Goal: Transaction & Acquisition: Purchase product/service

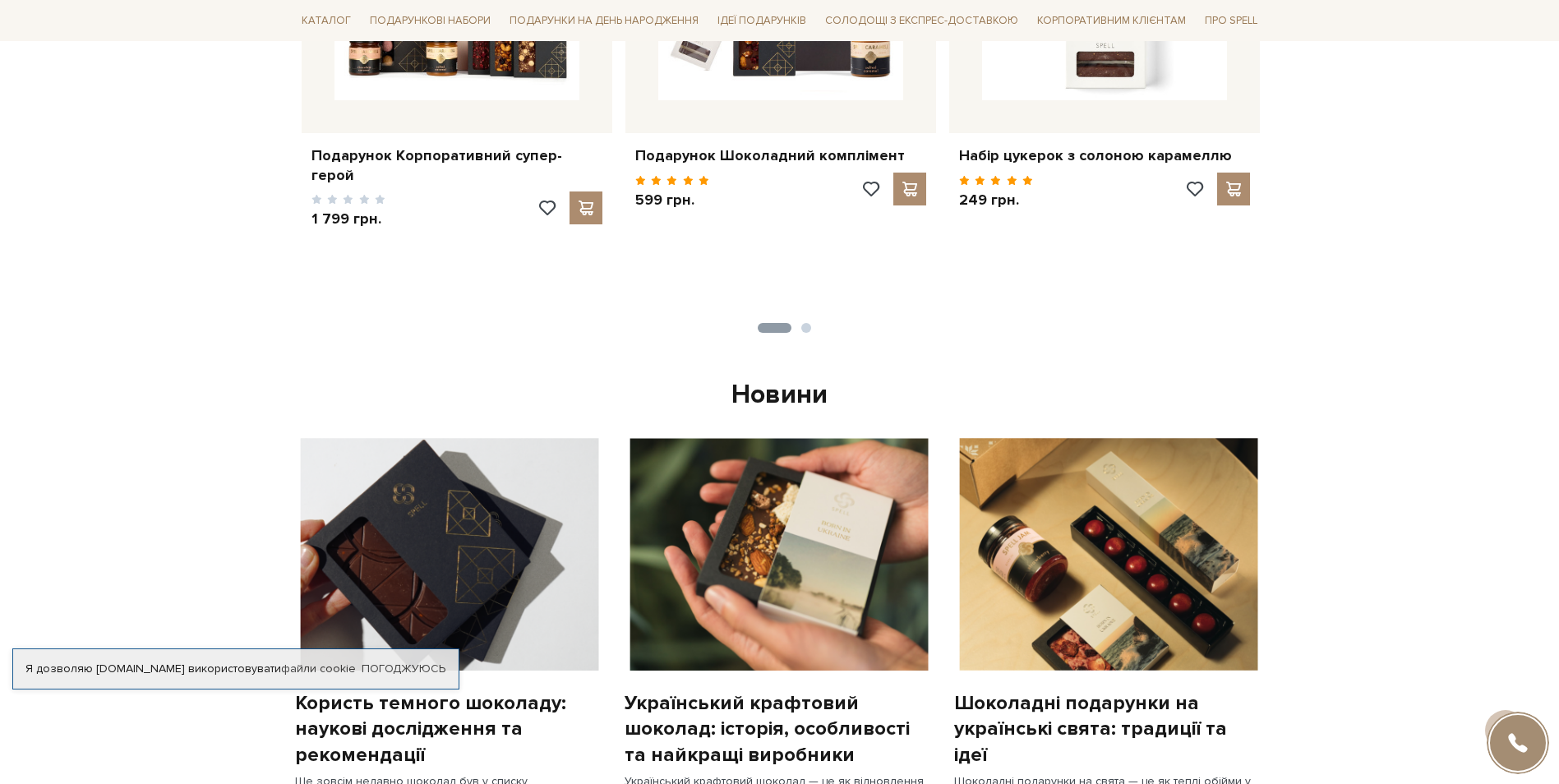
scroll to position [821, 0]
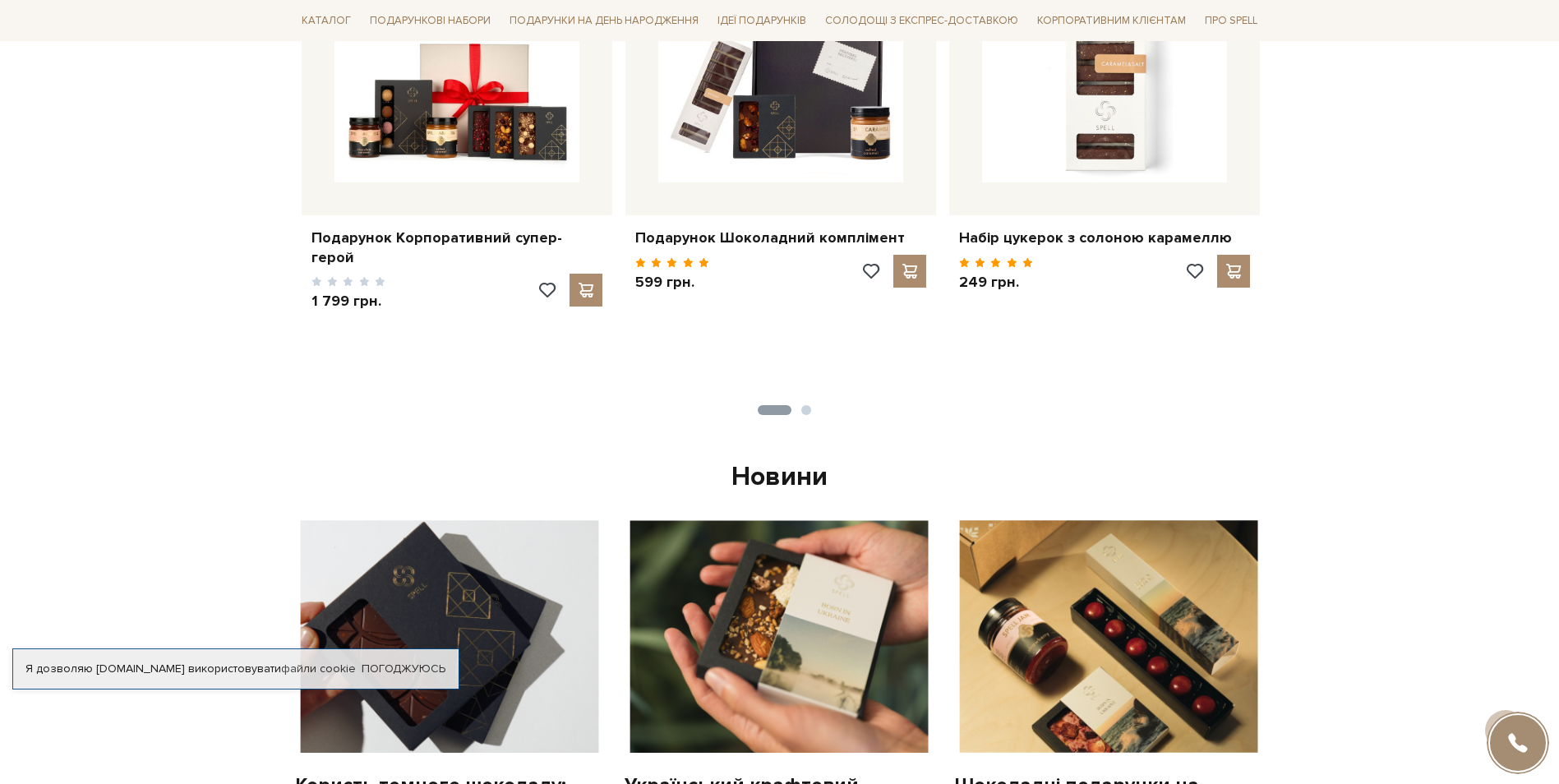
click at [806, 410] on button "2" at bounding box center [805, 410] width 10 height 10
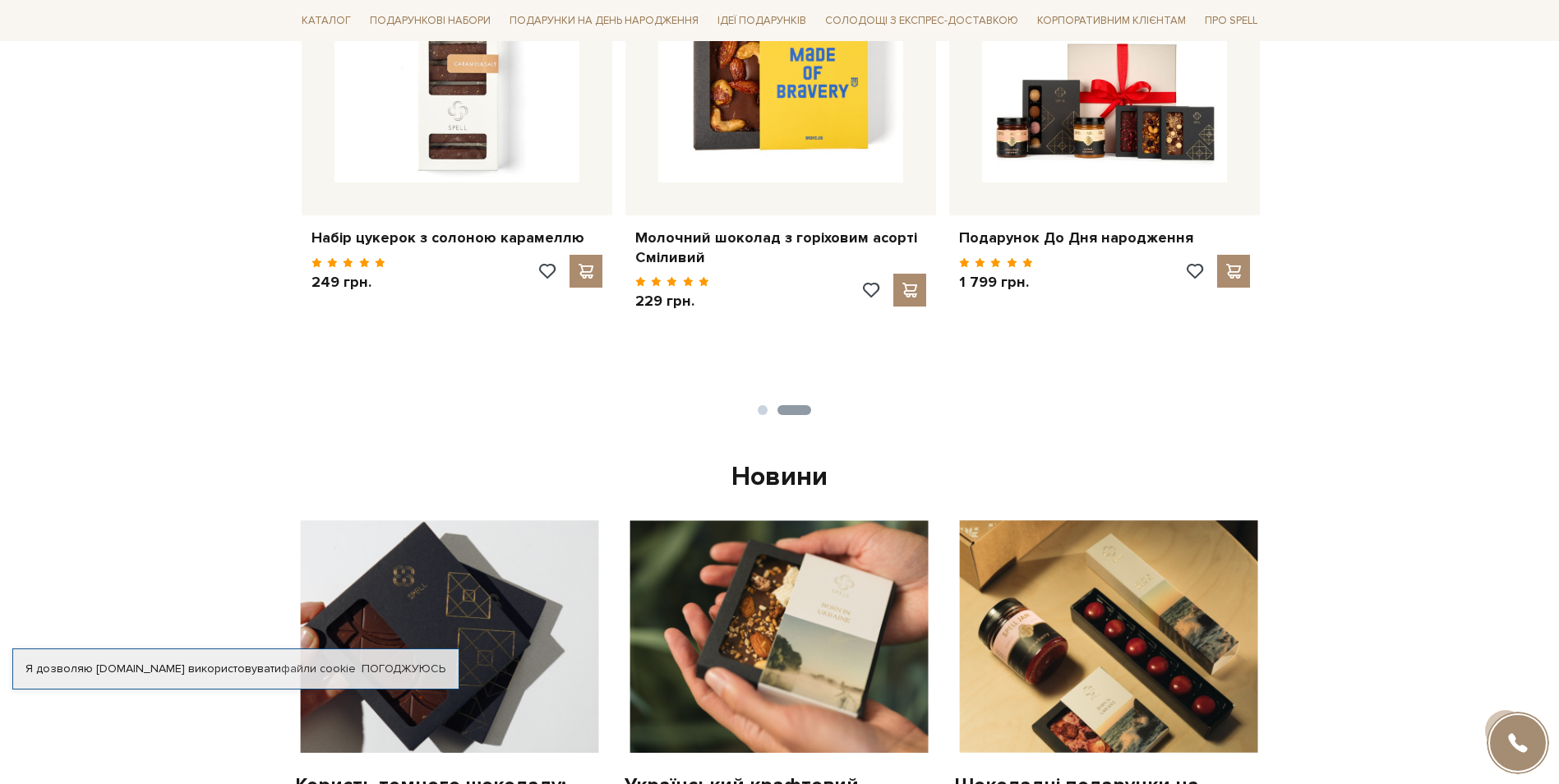
scroll to position [740, 0]
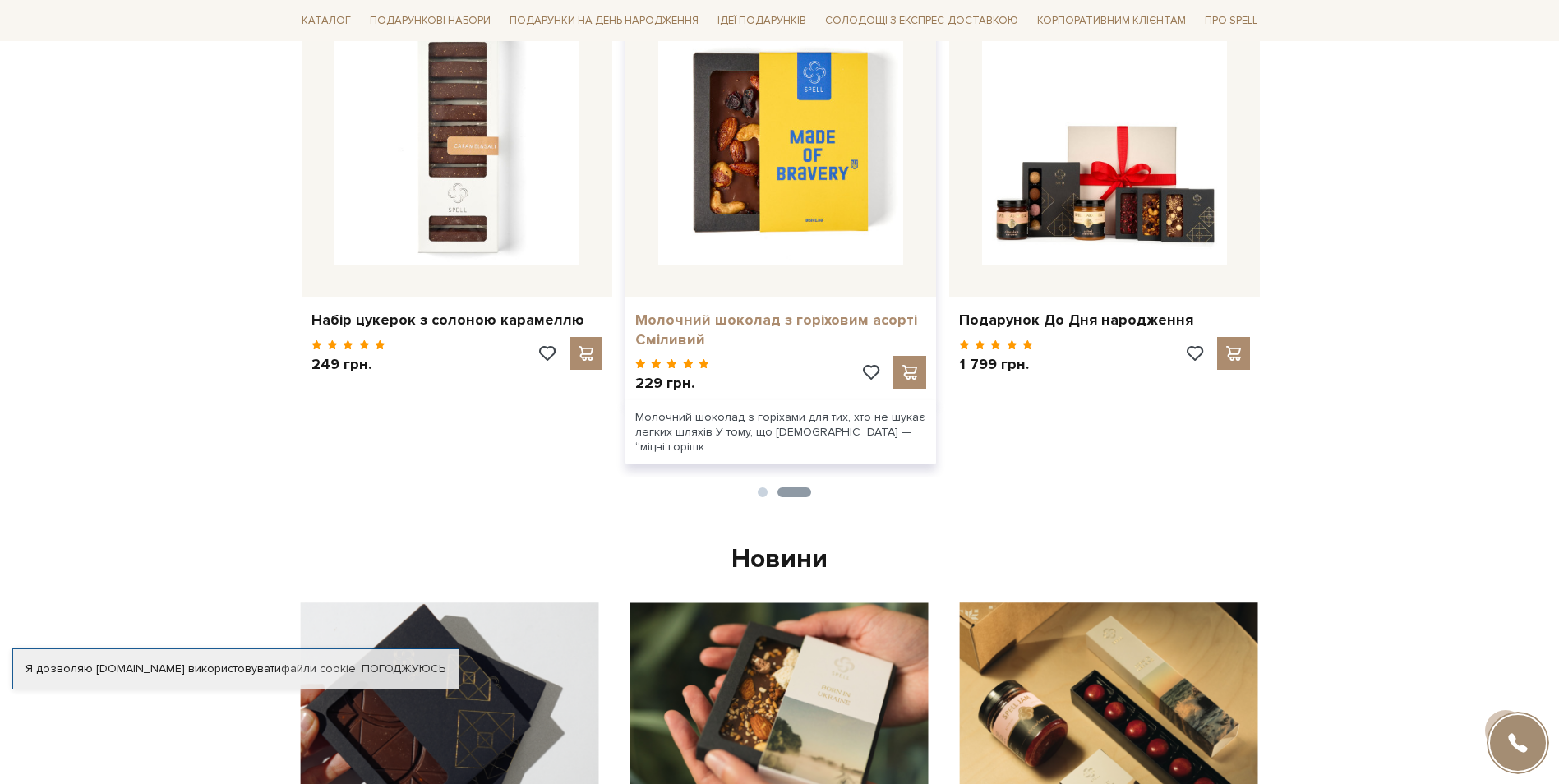
click at [684, 327] on link "Молочний шоколад з горіховим асорті Сміливий" at bounding box center [780, 330] width 291 height 39
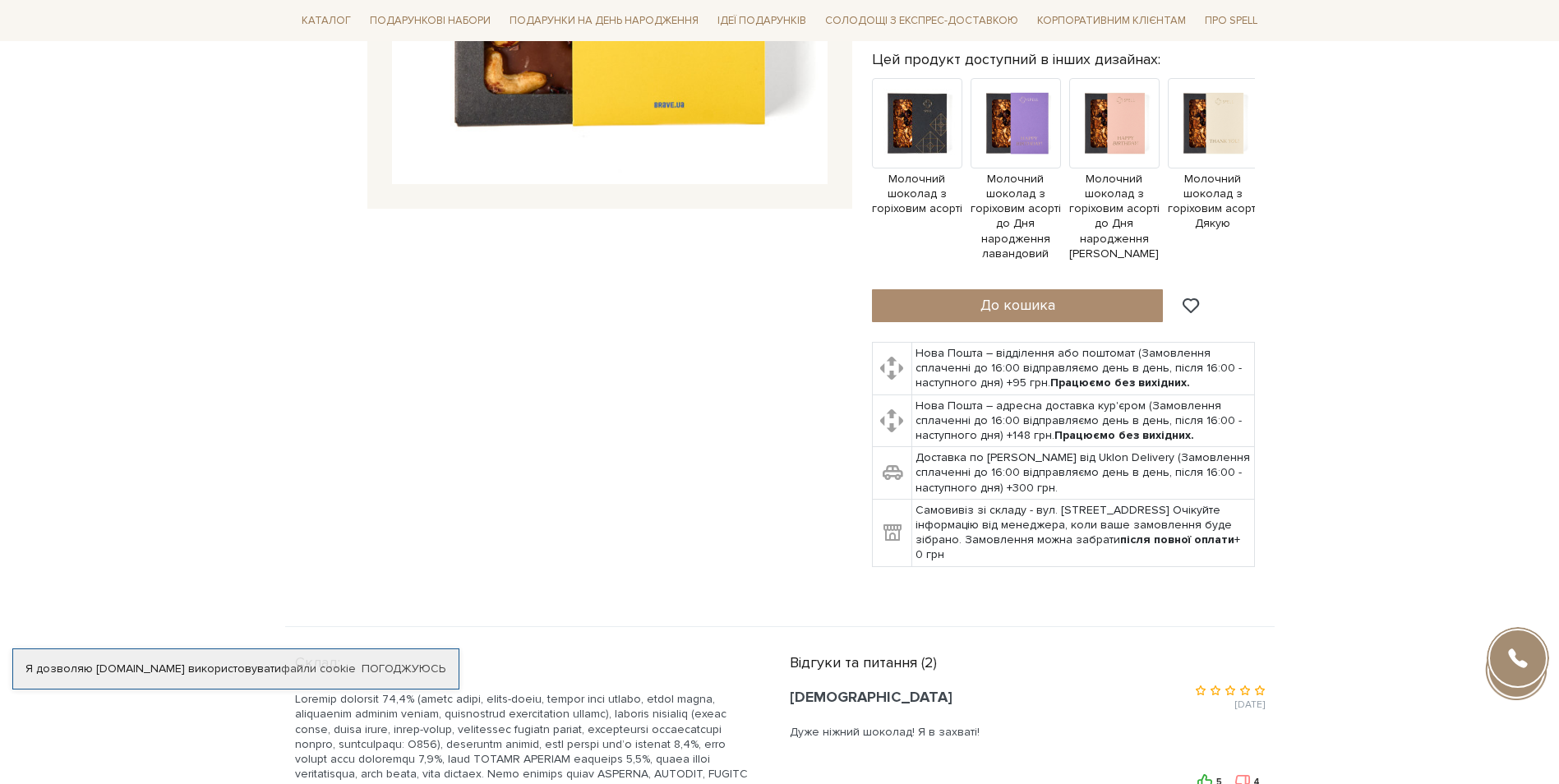
scroll to position [411, 0]
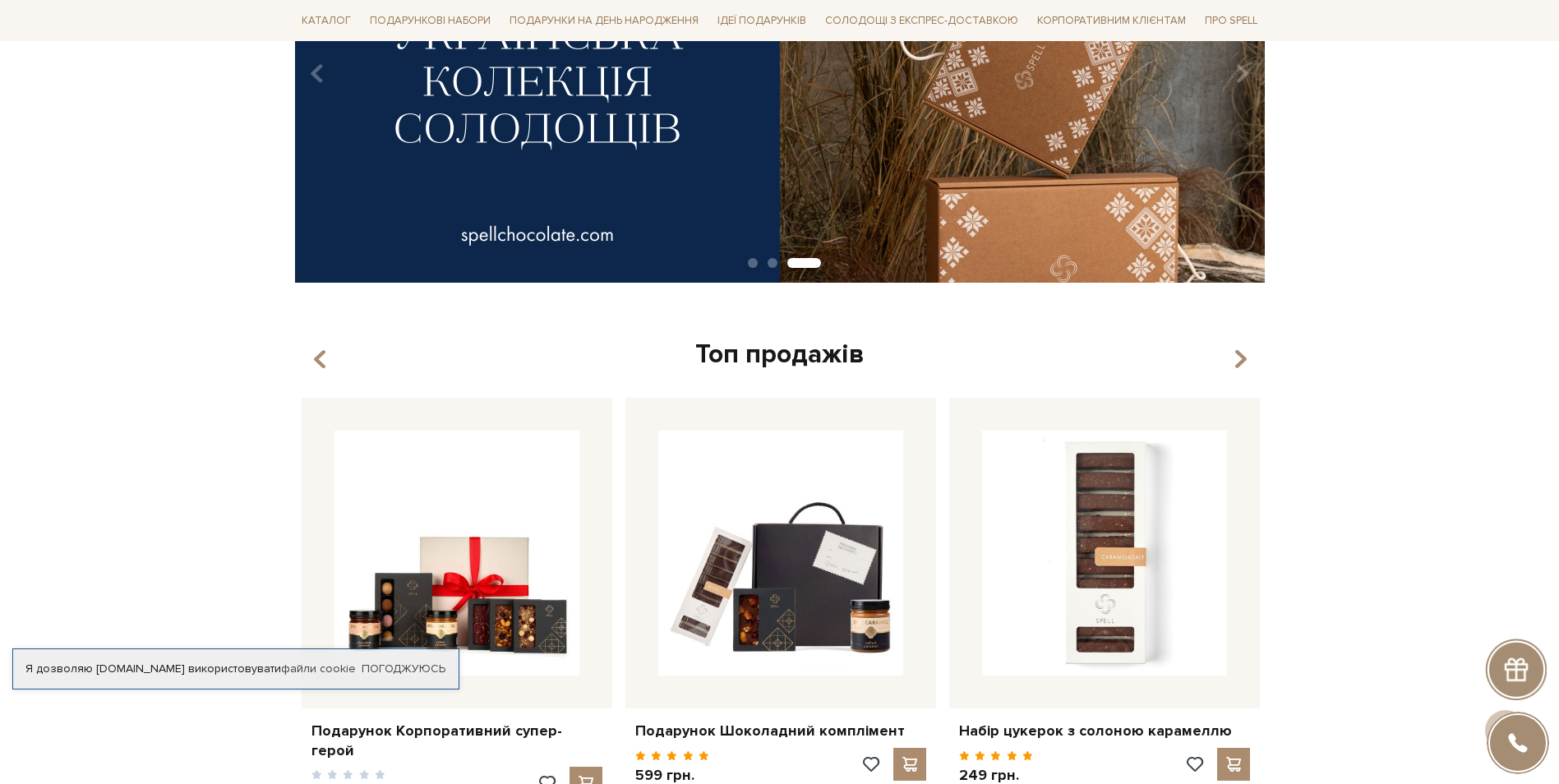
scroll to position [247, 0]
